Goal: Task Accomplishment & Management: Use online tool/utility

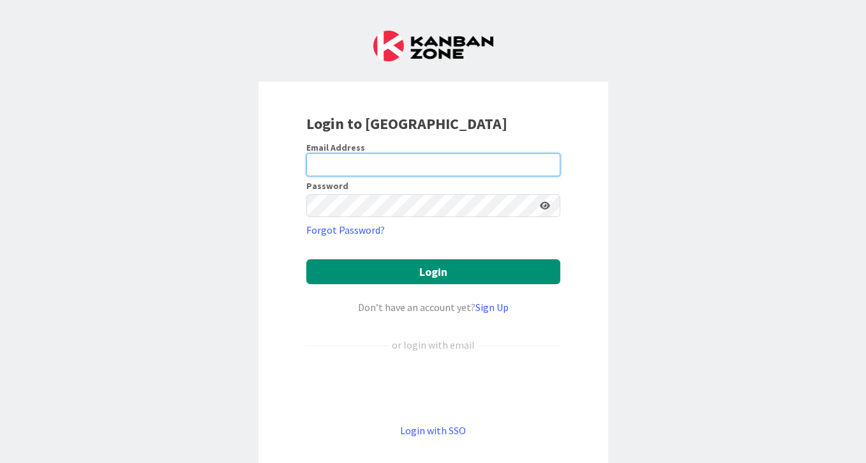
click at [365, 160] on input "email" at bounding box center [433, 164] width 254 height 23
click at [379, 165] on input "email" at bounding box center [433, 164] width 254 height 23
type input "[PERSON_NAME][EMAIL_ADDRESS][DOMAIN_NAME]"
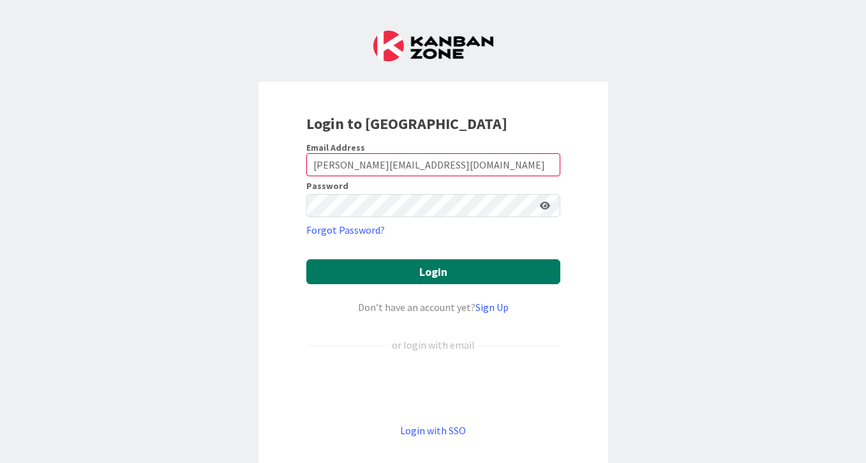
click at [471, 274] on button "Login" at bounding box center [433, 271] width 254 height 25
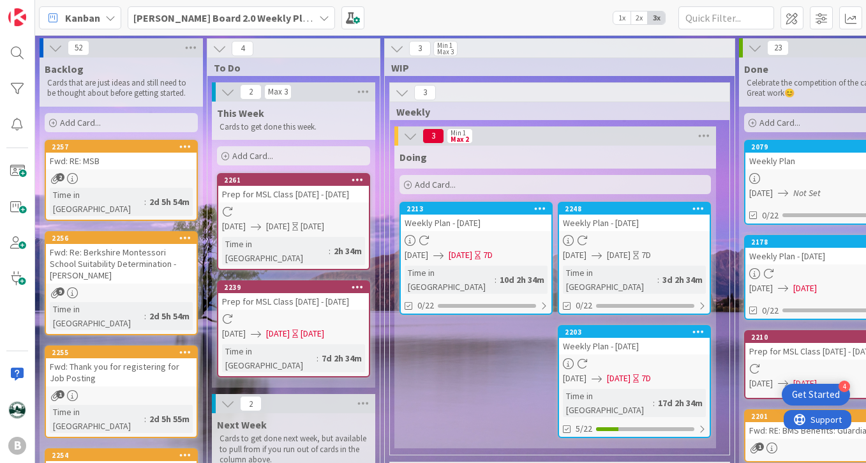
click at [98, 117] on span "Add Card..." at bounding box center [80, 122] width 41 height 11
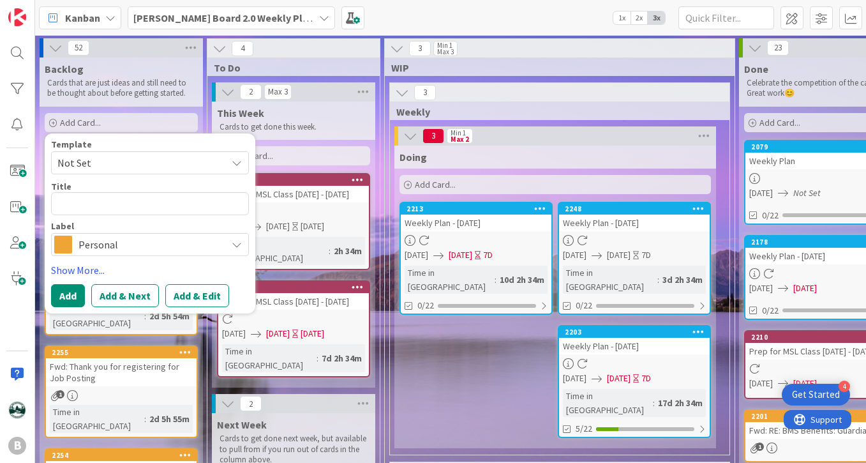
type textarea "x"
type textarea "L"
type textarea "x"
type textarea "Lo"
type textarea "x"
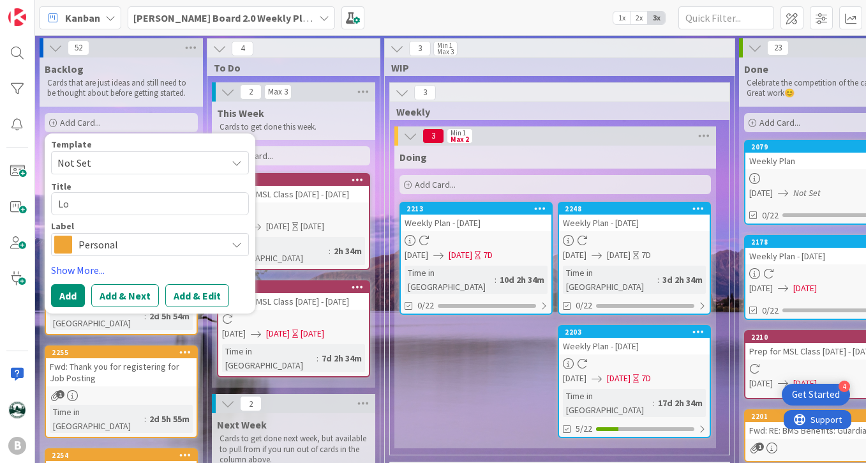
type textarea "Loo"
type textarea "x"
type textarea "Look"
type textarea "x"
type textarea "Look"
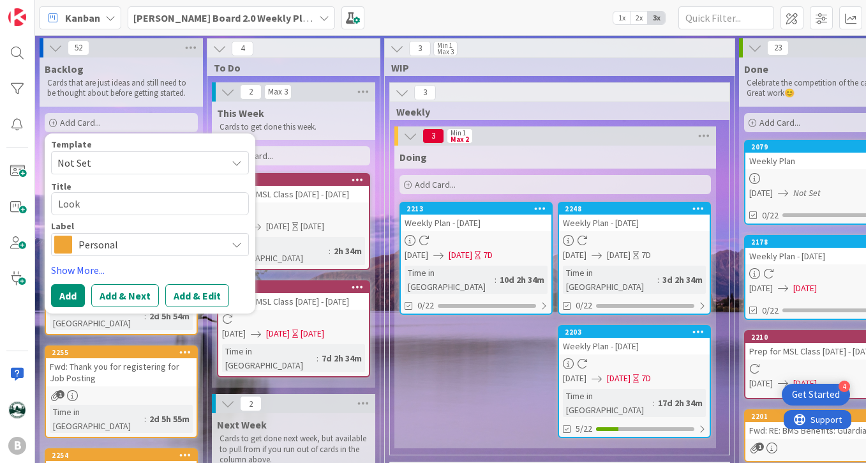
type textarea "x"
type textarea "Look i"
type textarea "x"
type textarea "Look in"
type textarea "x"
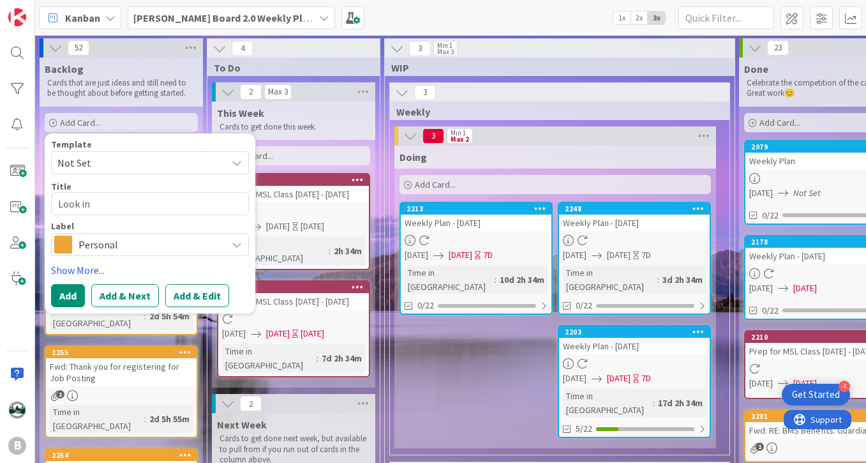
type textarea "Look int"
type textarea "x"
type textarea "Look into"
type textarea "x"
type textarea "Look into"
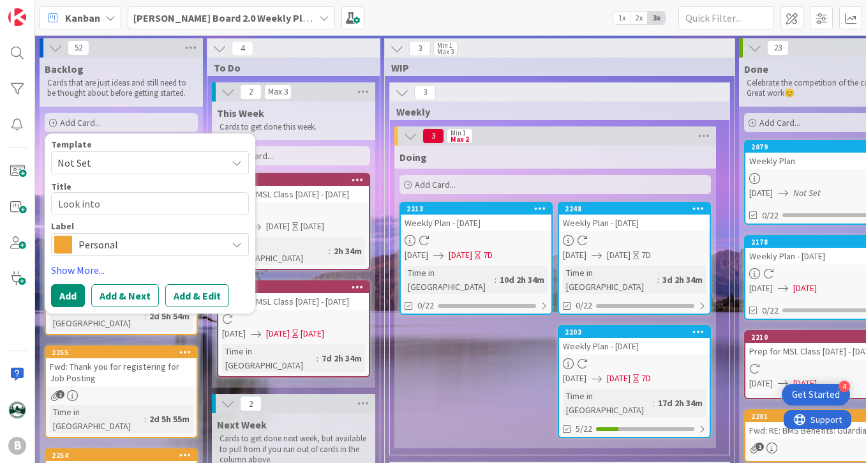
type textarea "x"
type textarea "Look into R"
type textarea "x"
type textarea "Look into Ra"
type textarea "x"
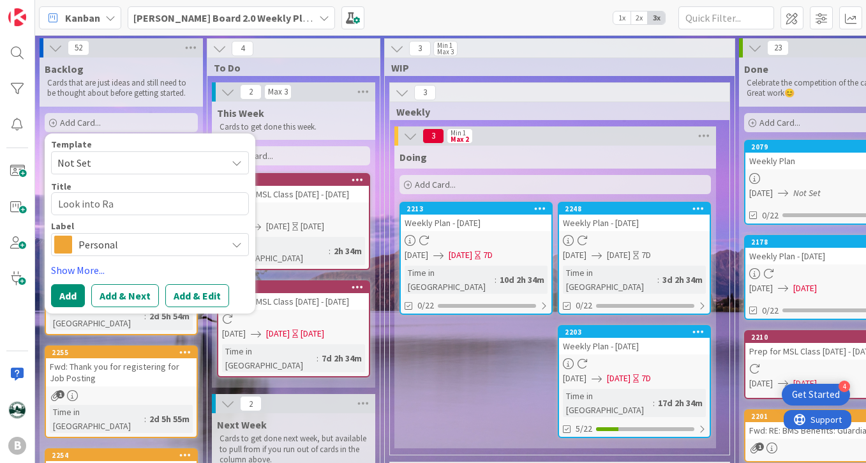
type textarea "Look into Rai"
type textarea "x"
type textarea "Look into Rais"
type textarea "x"
type textarea "Look into Rai"
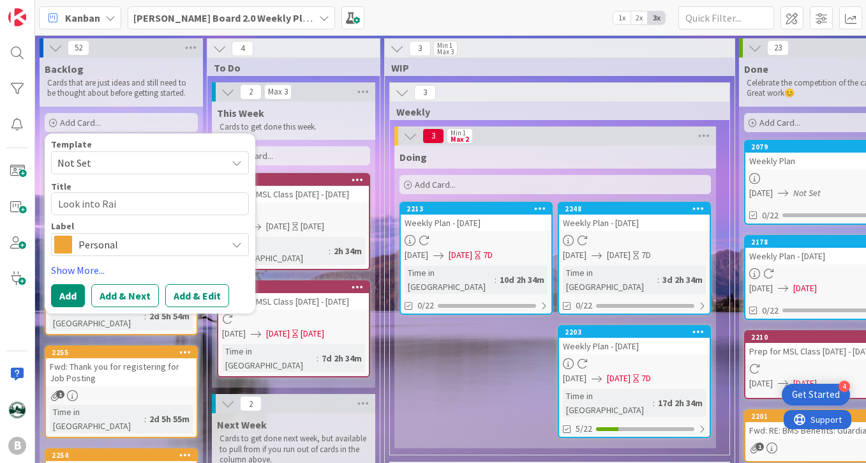
type textarea "x"
type textarea "Look into Raiz"
type textarea "x"
type textarea "Look into Raize"
type textarea "x"
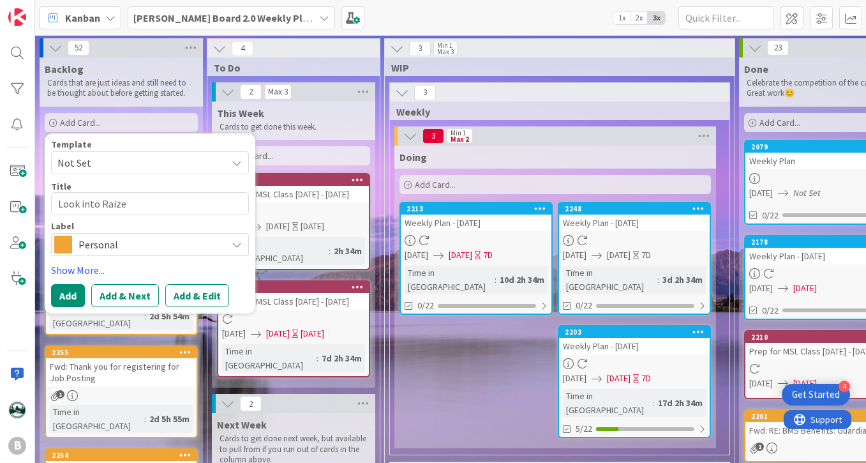
type textarea "Look into Raizer"
type textarea "x"
type textarea "Look into Raizers"
type textarea "x"
type textarea "Look into Raizers"
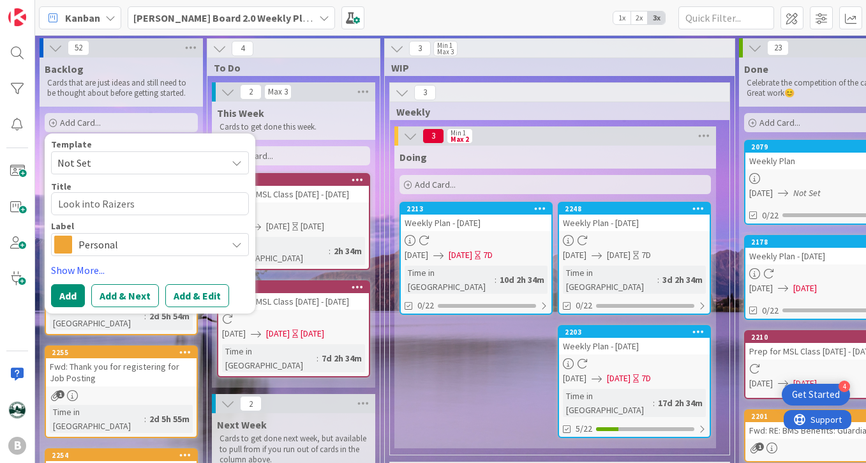
type textarea "x"
type textarea "Look into Raizers E"
type textarea "x"
type textarea "Look into Raizers Ed"
type textarea "x"
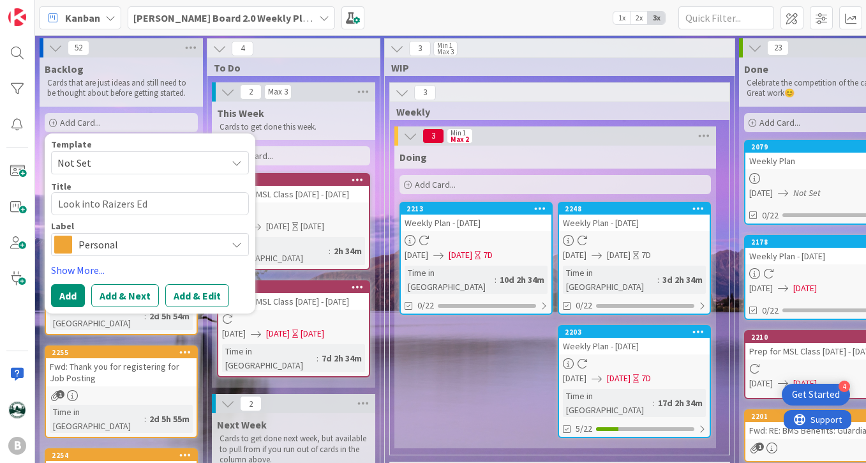
type textarea "Look into Raizers Edg"
type textarea "x"
type textarea "Look into Raizers Edge"
type textarea "x"
type textarea "Look into Raizers Edge f"
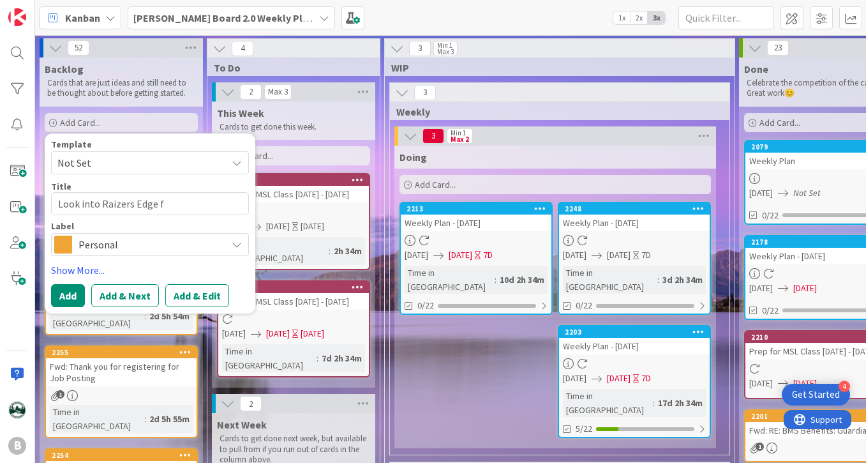
type textarea "x"
type textarea "Look into Raizers Edge fo"
type textarea "x"
type textarea "Look into Raizers Edge for"
type textarea "x"
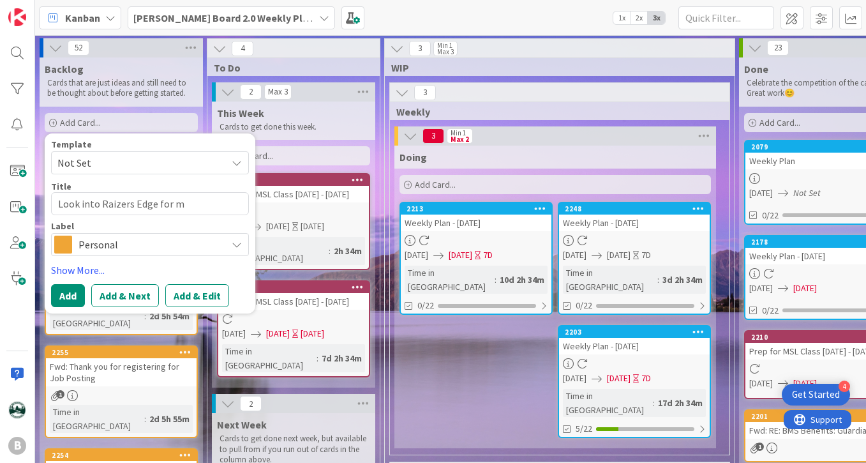
type textarea "Look into Raizers Edge for ma"
type textarea "x"
type textarea "Look into Raizers Edge for mai"
type textarea "x"
type textarea "Look into Raizers Edge for mail"
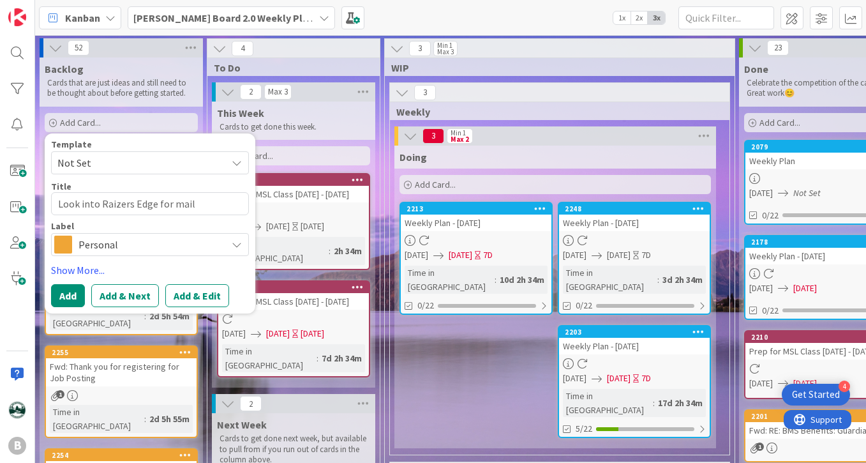
type textarea "x"
type textarea "Look into Raizers Edge for maili"
type textarea "x"
type textarea "Look into Raizers Edge for mailin"
type textarea "x"
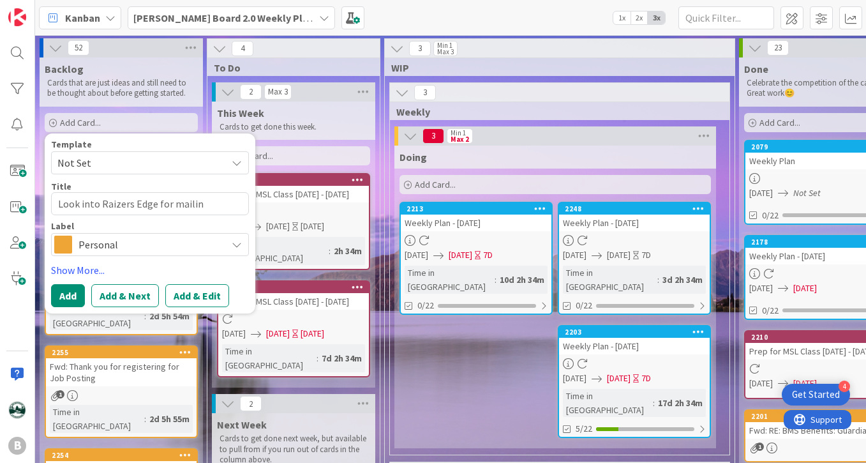
type textarea "Look into Raizers Edge for mailing"
type textarea "x"
type textarea "Look into Raizers Edge for mailing"
type textarea "x"
type textarea "Look into Raizers Edge for mailing i"
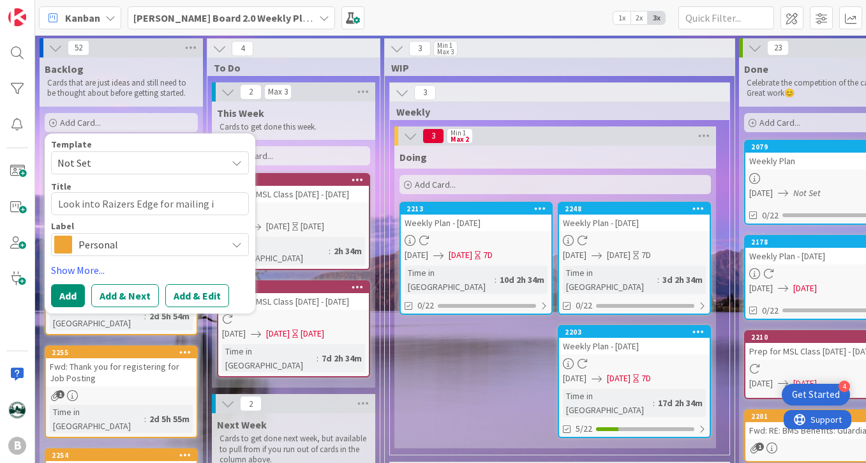
type textarea "x"
type textarea "Look into Raizers Edge for mailing in"
type textarea "x"
type textarea "Look into Raizers Edge for mailing ins"
type textarea "x"
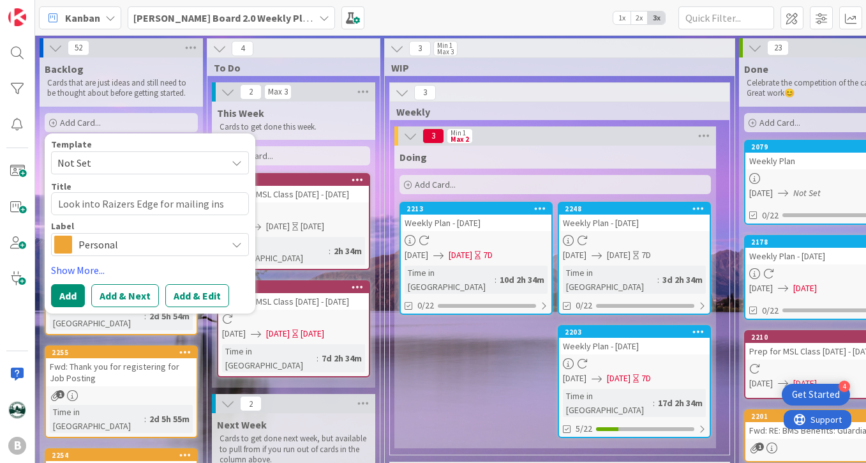
type textarea "Look into Raizers Edge for mailing inst"
type textarea "x"
type textarea "Look into Raizers Edge for mailing inste"
type textarea "x"
type textarea "Look into Raizers Edge for mailing instea"
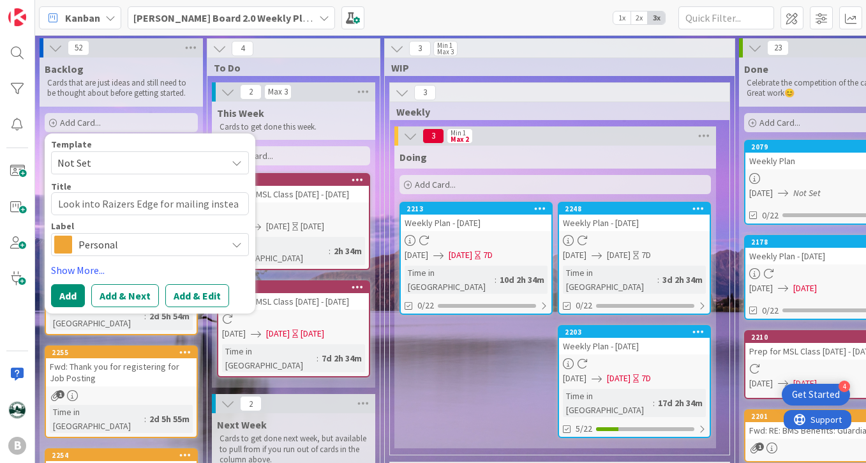
type textarea "x"
type textarea "Look into Raizers Edge for mailing instead"
type textarea "x"
type textarea "Look into Raizers Edge for mailing instead o"
type textarea "x"
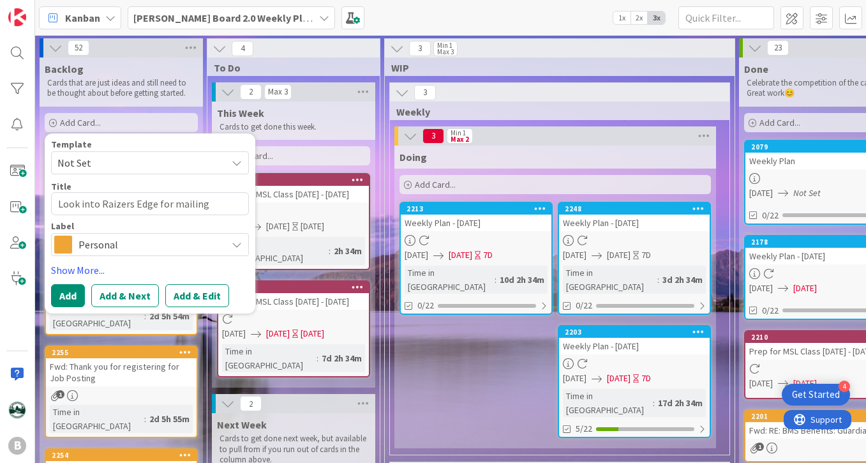
type textarea "Look into Raizers Edge for mailing instead o f"
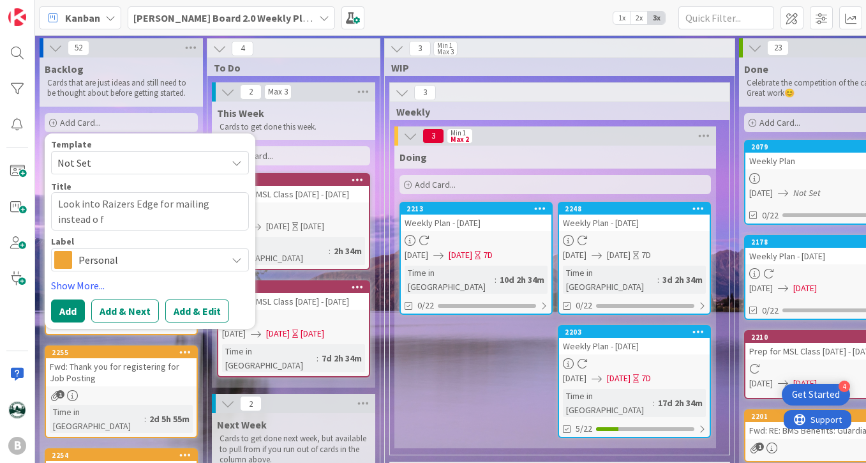
type textarea "x"
type textarea "Look into Raizers Edge for mailing instead o fm"
type textarea "x"
type textarea "Look into Raizers Edge for mailing instead o fma"
type textarea "x"
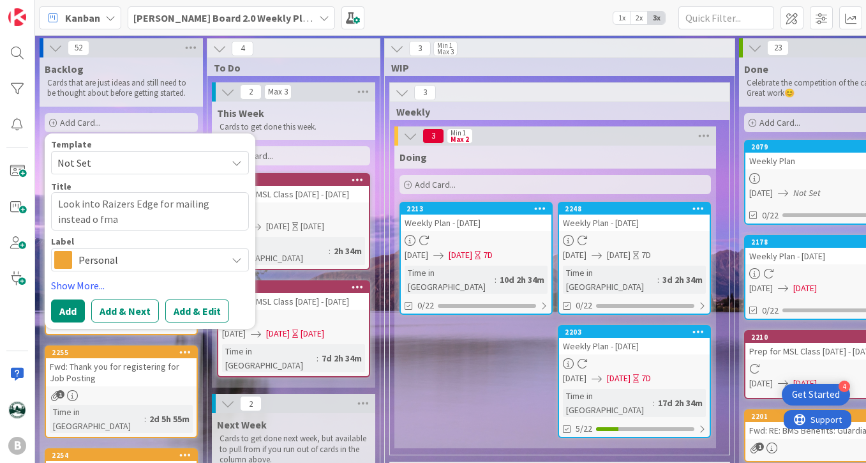
type textarea "Look into Raizers Edge for mailing instead o fmai"
type textarea "x"
type textarea "Look into Raizers Edge for mailing instead o fmail"
type textarea "x"
type textarea "Look into Raizers Edge for mailing instead o fmail"
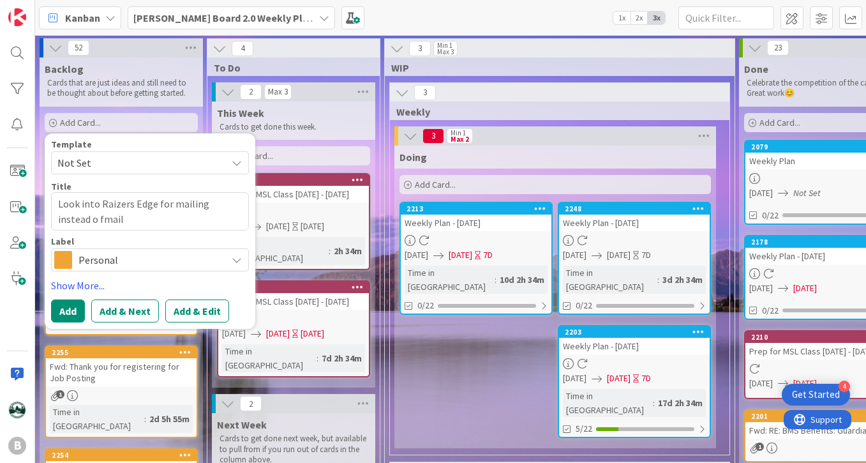
type textarea "x"
type textarea "Look into Raizers Edge for mailing instead o fmail ch"
type textarea "x"
type textarea "Look into Raizers Edge for mailing instead o fmail chi"
type textarea "x"
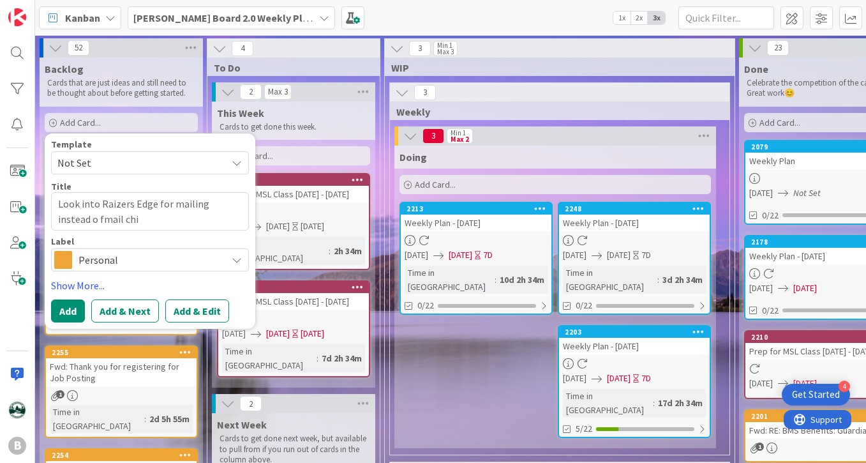
type textarea "Look into Raizers Edge for mailing instead o fmail chim"
type textarea "x"
type textarea "Look into Raizers Edge for mailing instead o fmail chimp"
type textarea "x"
type textarea "Look into Raizers Edge for mailing instead o fmail chim"
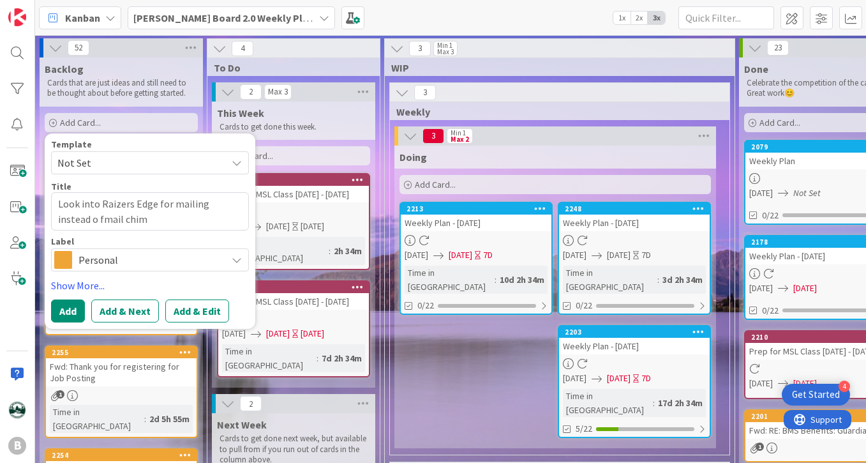
type textarea "x"
type textarea "Look into Raizers Edge for mailing instead o fmail chi"
type textarea "x"
type textarea "Look into Raizers Edge for mailing instead o fmail ch"
type textarea "x"
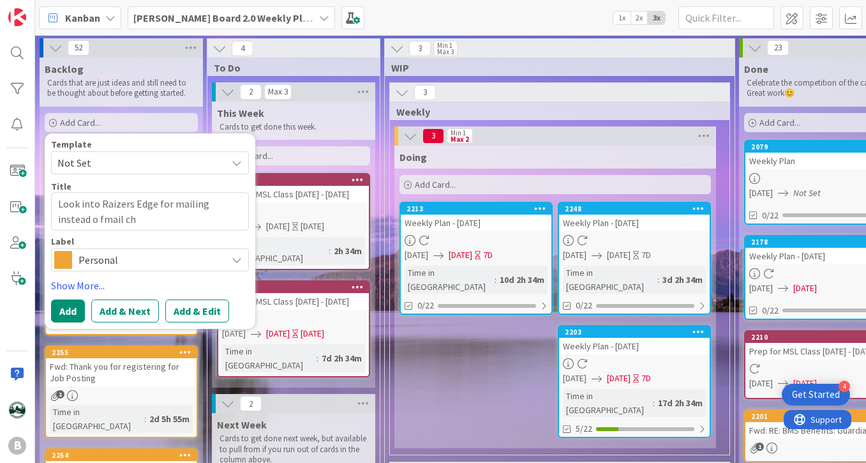
type textarea "Look into Raizers Edge for mailing instead o fmail c"
type textarea "x"
type textarea "Look into Raizers Edge for mailing instead o fmail"
type textarea "x"
type textarea "Look into Raizers Edge for mailing instead o fmail"
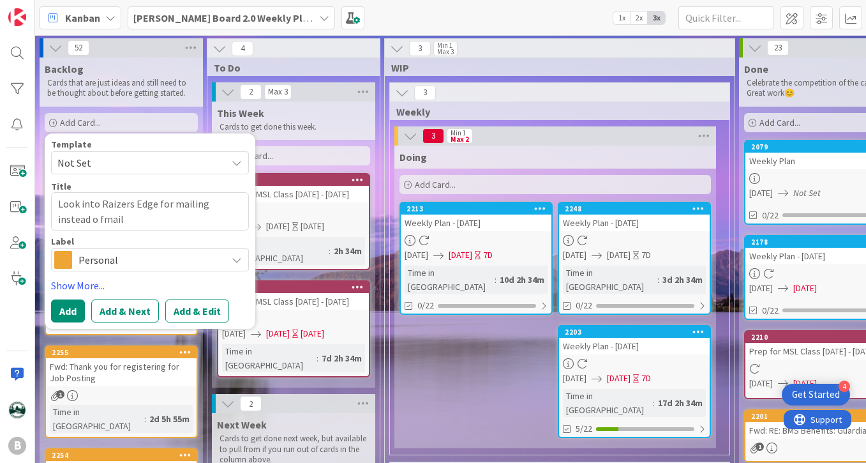
type textarea "x"
type textarea "Look into Raizers Edge for mailing instead o fmai"
type textarea "x"
type textarea "Look into Raizers Edge for mailing instead o fma"
type textarea "x"
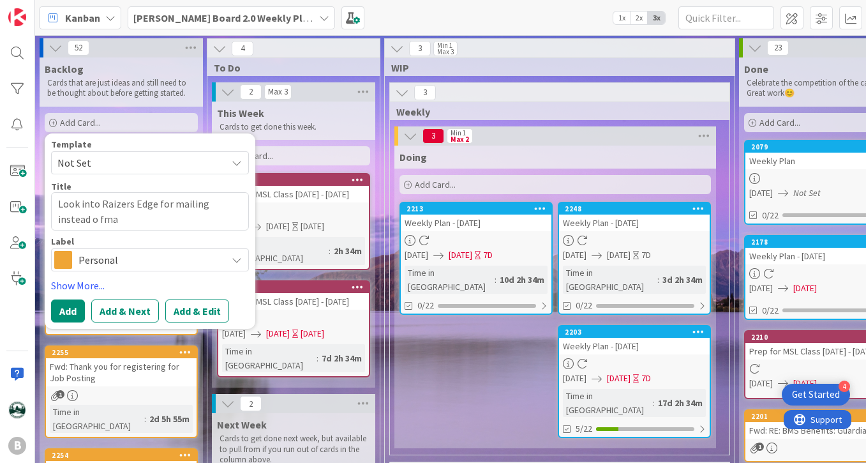
type textarea "Look into Raizers Edge for mailing instead o fm"
type textarea "x"
type textarea "Look into Raizers Edge for mailing instead o f"
type textarea "x"
type textarea "Look into Raizers Edge for mailing instead o"
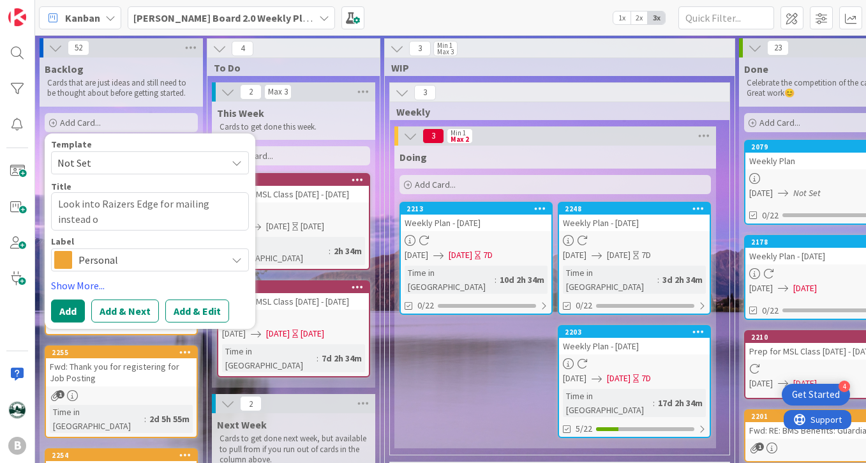
type textarea "x"
type textarea "Look into Raizers Edge for mailing instead o"
type textarea "x"
type textarea "Look into Raizers Edge for mailing instead of"
type textarea "x"
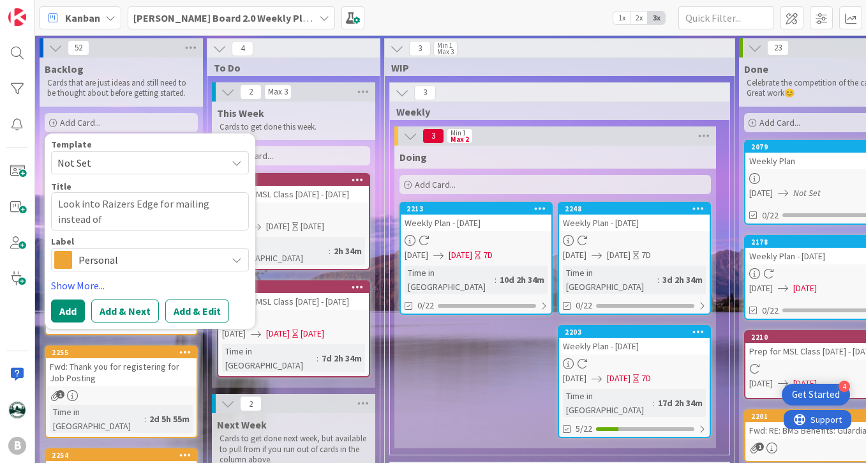
type textarea "Look into Raizers Edge for mailing instead of"
type textarea "x"
type textarea "Look into Raizers Edge for mailing instead of e"
type textarea "x"
type textarea "Look into Raizers Edge for mailing instead of em"
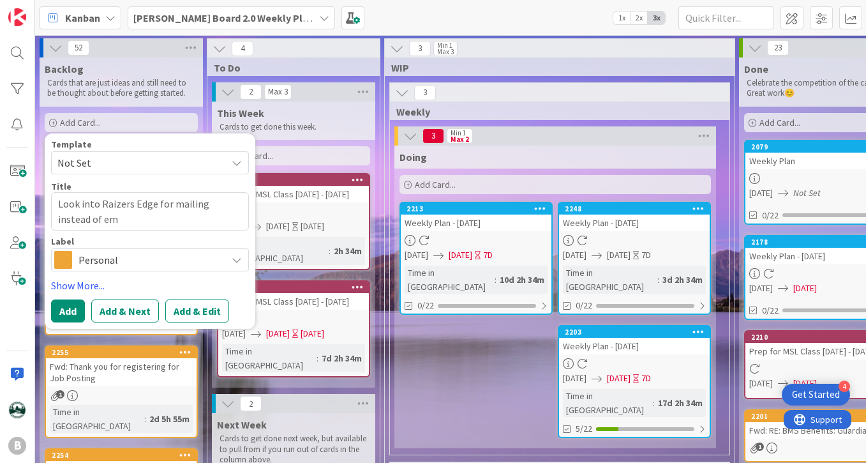
type textarea "x"
type textarea "Look into Raizers Edge for mailing instead of emai"
type textarea "x"
type textarea "Look into Raizers Edge for mailing instead of emaio"
type textarea "x"
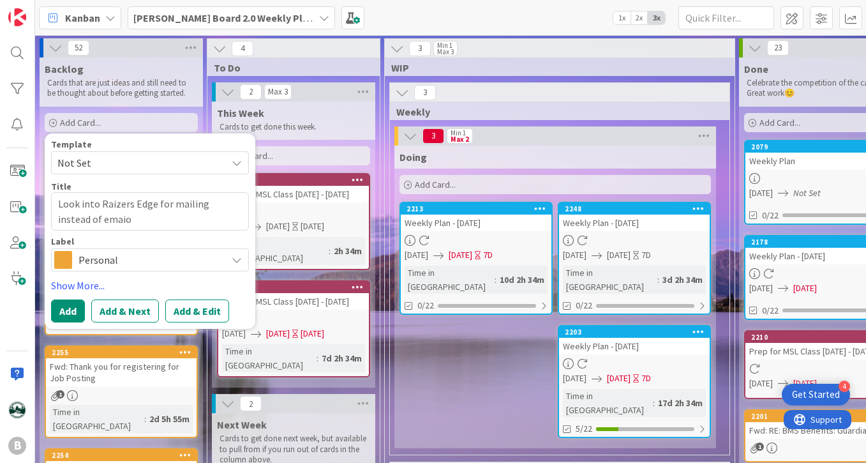
type textarea "Look into Raizers Edge for mailing instead of emai"
type textarea "x"
type textarea "Look into Raizers Edge for mailing instead of email"
type textarea "x"
type textarea "Look into Raizers Edge for mailing instead of emai"
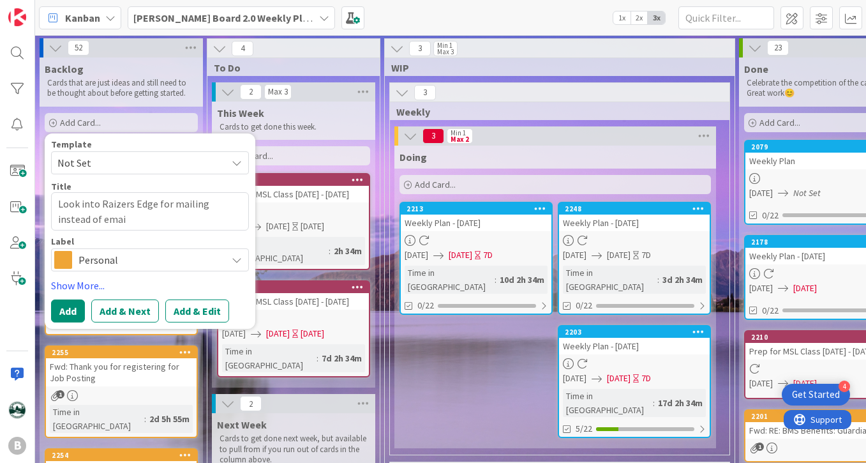
type textarea "x"
type textarea "Look into Raizers Edge for mailing instead of ema"
type textarea "x"
type textarea "Look into Raizers Edge for mailing instead of em"
type textarea "x"
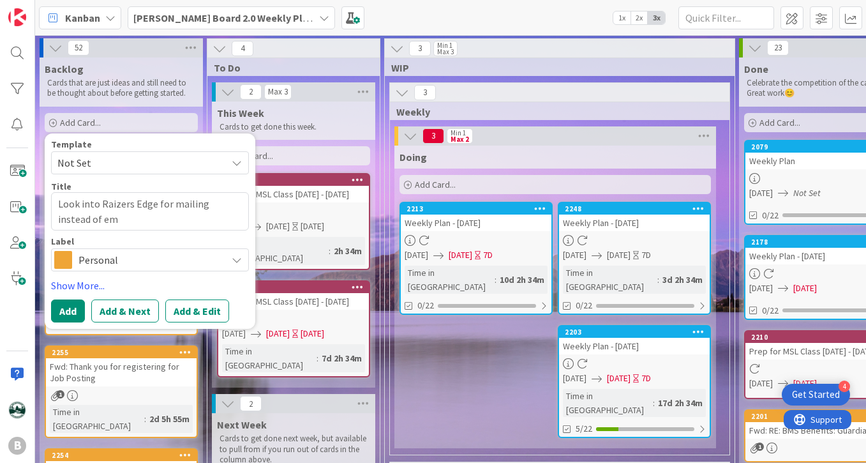
type textarea "Look into Raizers Edge for mailing instead of e"
type textarea "x"
type textarea "Look into Raizers Edge for mailing instead of"
type textarea "x"
type textarea "Look into Raizers Edge for mailing instead of m"
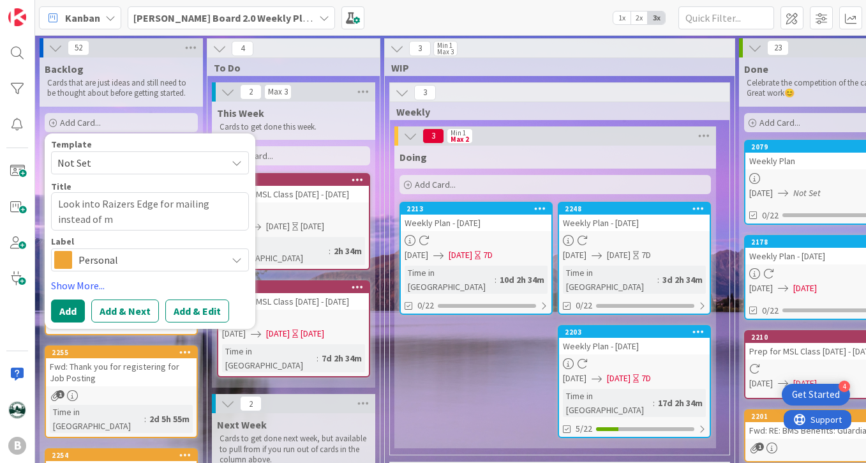
type textarea "x"
type textarea "Look into Raizers Edge for mailing instead of ma"
type textarea "x"
type textarea "Look into Raizers Edge for mailing instead of mai"
type textarea "x"
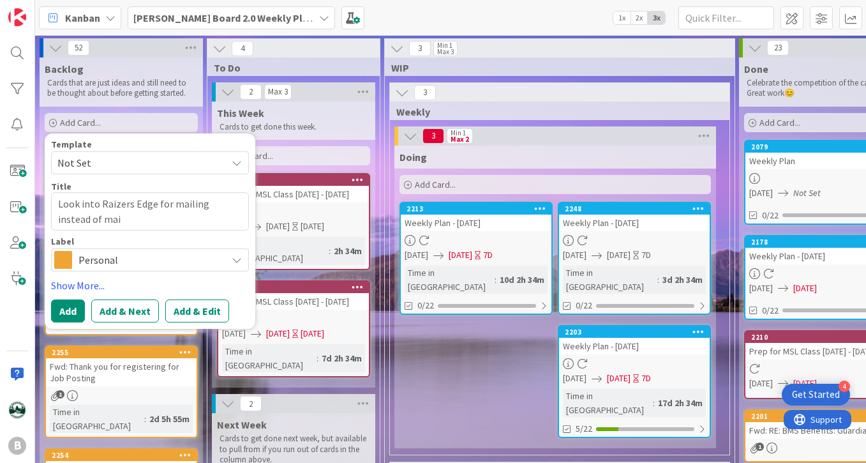
type textarea "Look into Raizers Edge for mailing instead of mail"
type textarea "x"
type textarea "Look into Raizers Edge for mailing instead of mail"
type textarea "x"
type textarea "Look into Raizers Edge for mailing instead of mail c"
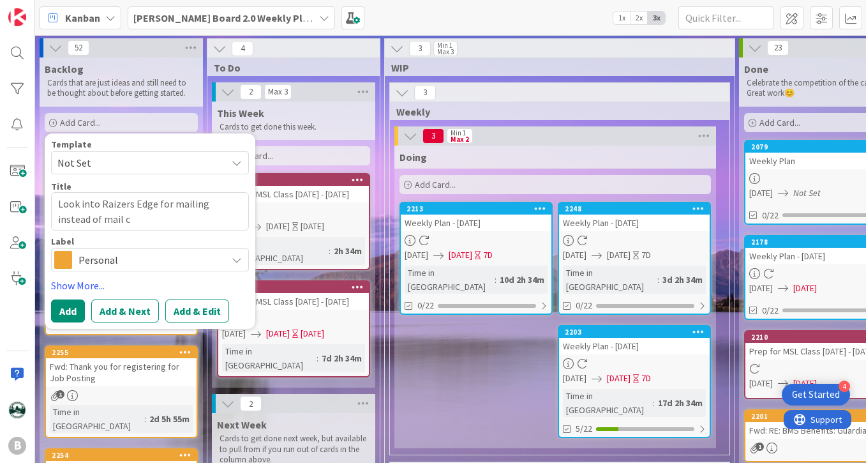
type textarea "x"
type textarea "Look into Raizers Edge for mailing instead of mail chi"
type textarea "x"
type textarea "Look into Raizers Edge for mailing instead of mail chii"
type textarea "x"
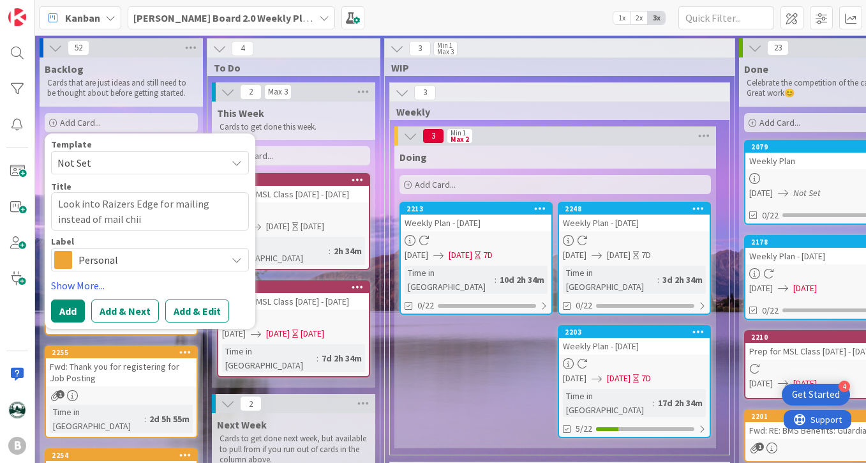
type textarea "Look into Raizers Edge for mailing instead of mail chi"
type textarea "x"
type textarea "Look into Raizers Edge for mailing instead of mail chim"
type textarea "x"
type textarea "Look into Raizers Edge for mailing instead of mail chimp"
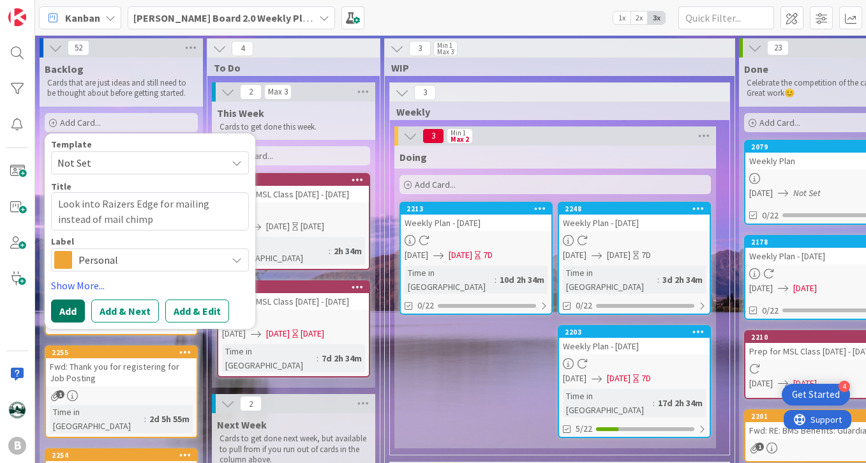
click at [73, 312] on button "Add" at bounding box center [68, 310] width 34 height 23
